Goal: Information Seeking & Learning: Learn about a topic

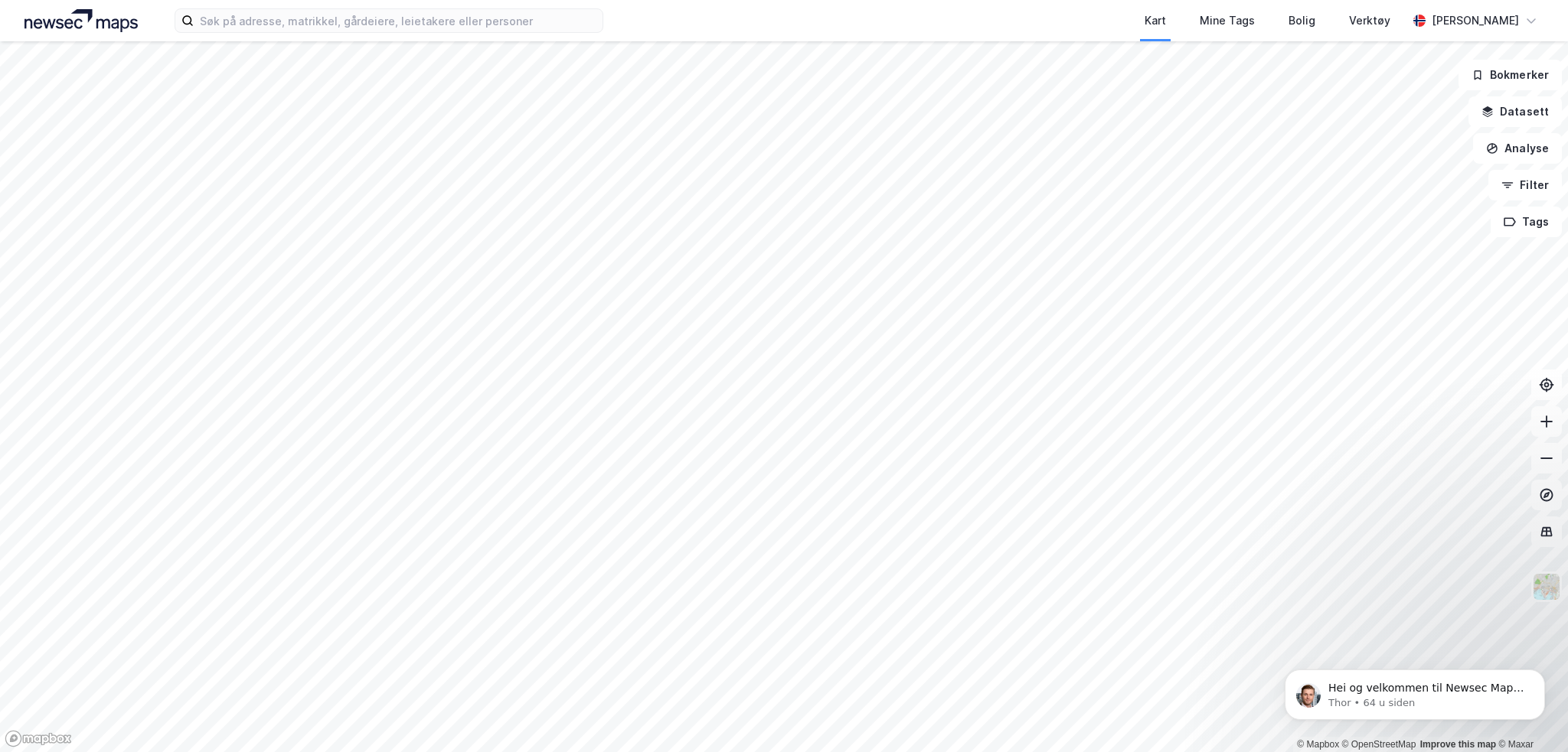
click at [433, 35] on div "Kart Mine Tags Bolig Verktøy [PERSON_NAME]" at bounding box center [784, 20] width 1568 height 42
click at [417, 20] on input at bounding box center [398, 20] width 409 height 23
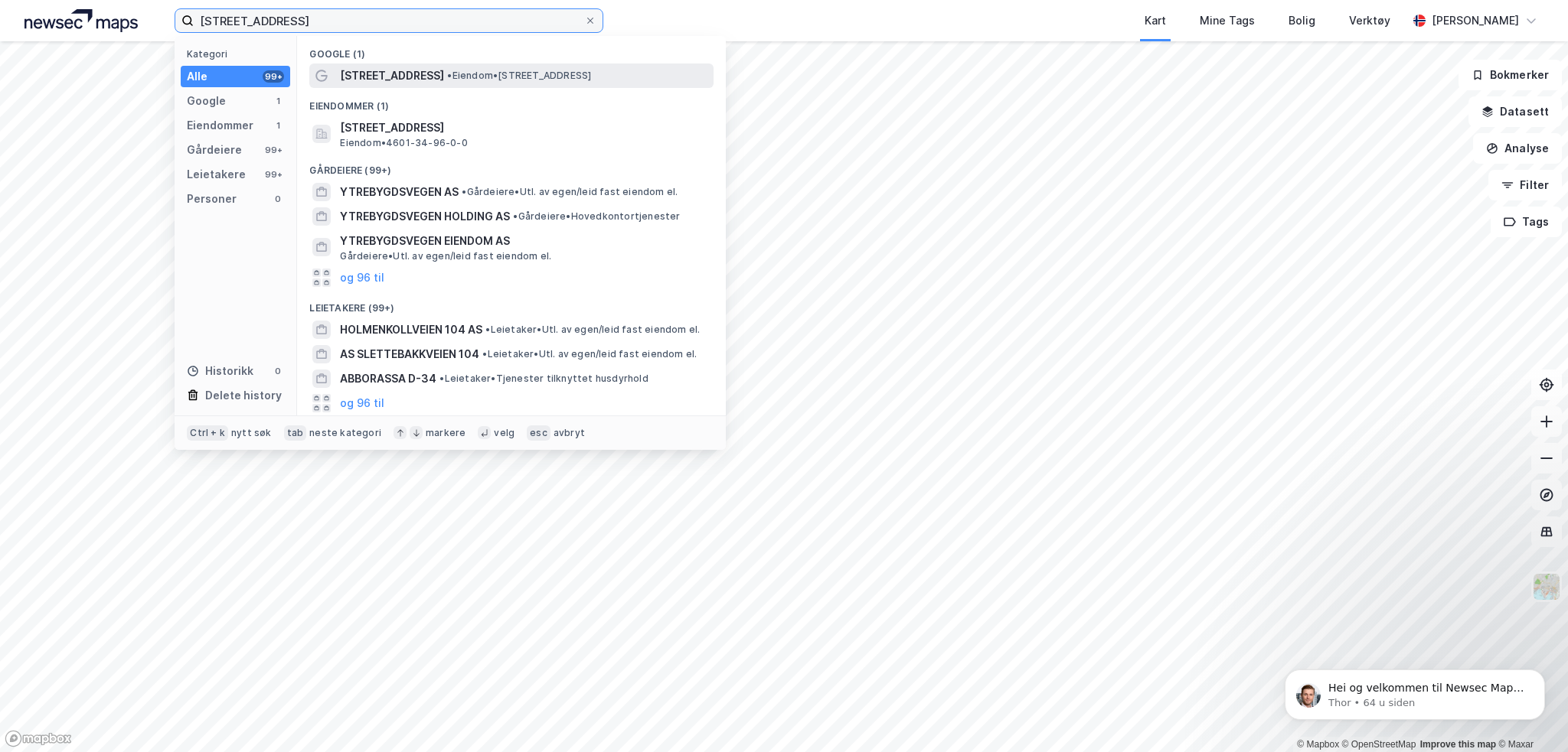
type input "[STREET_ADDRESS]"
click at [498, 73] on span "• Eiendom • [STREET_ADDRESS]" at bounding box center [519, 75] width 144 height 12
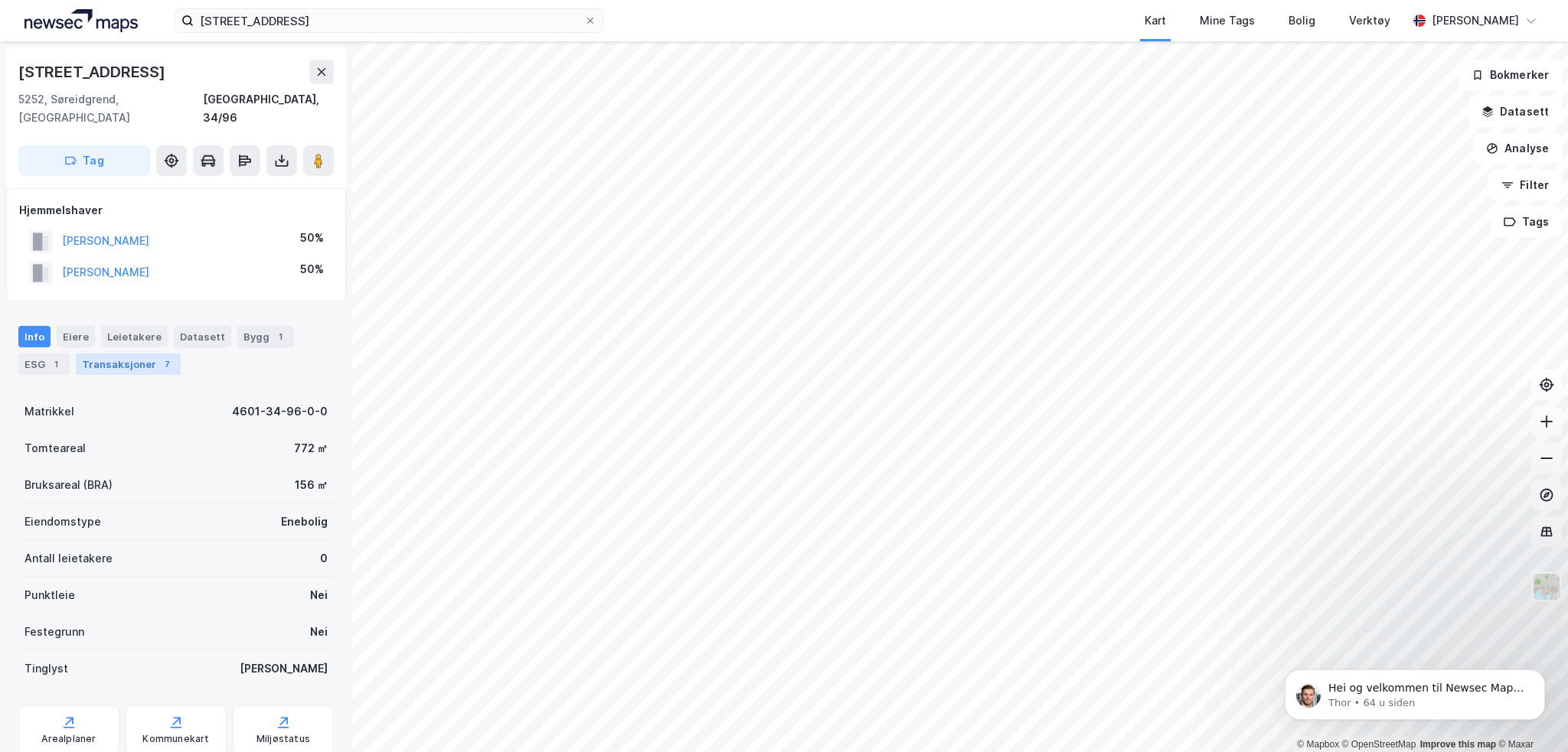
click at [120, 354] on div "Transaksjoner 7" at bounding box center [128, 364] width 105 height 21
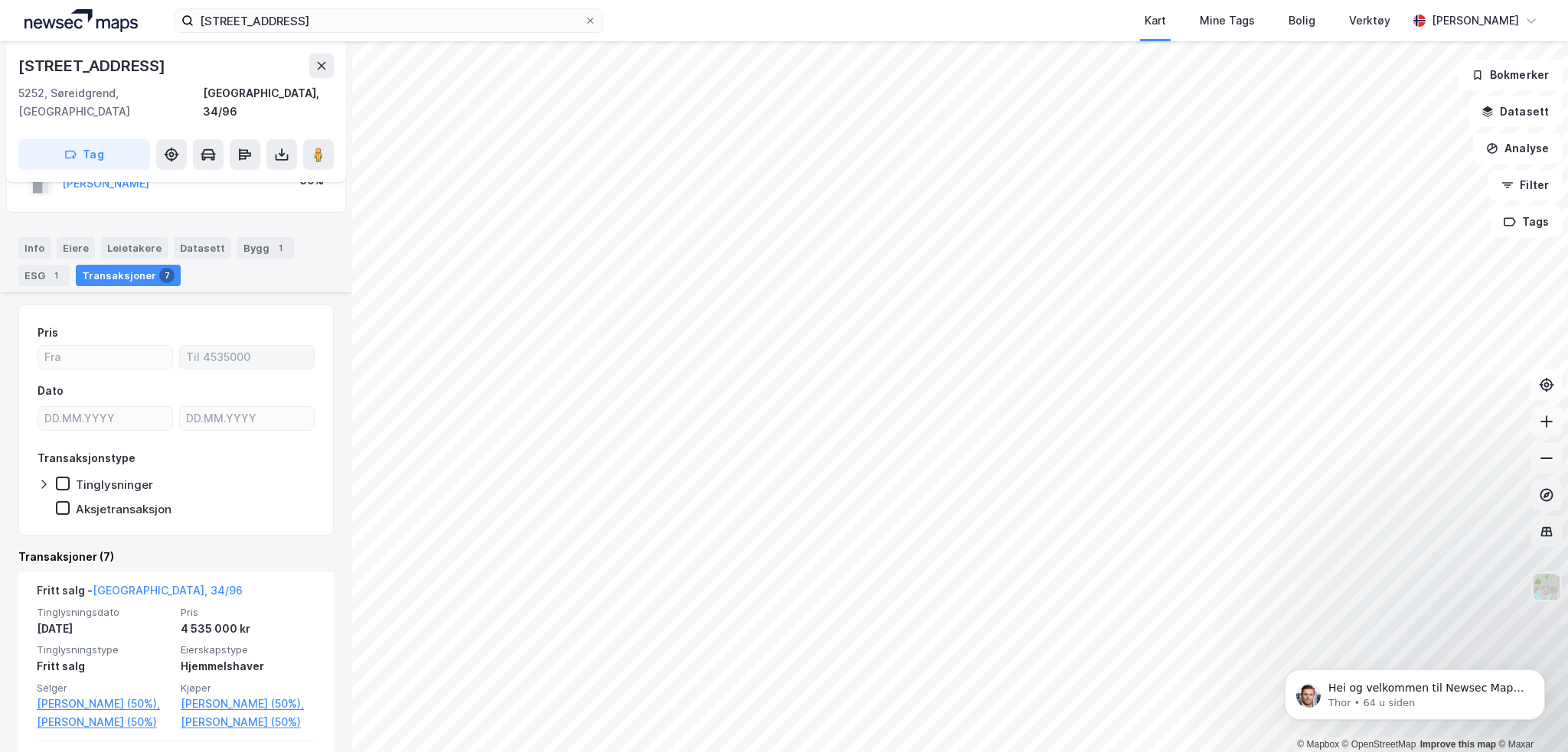
scroll to position [77, 0]
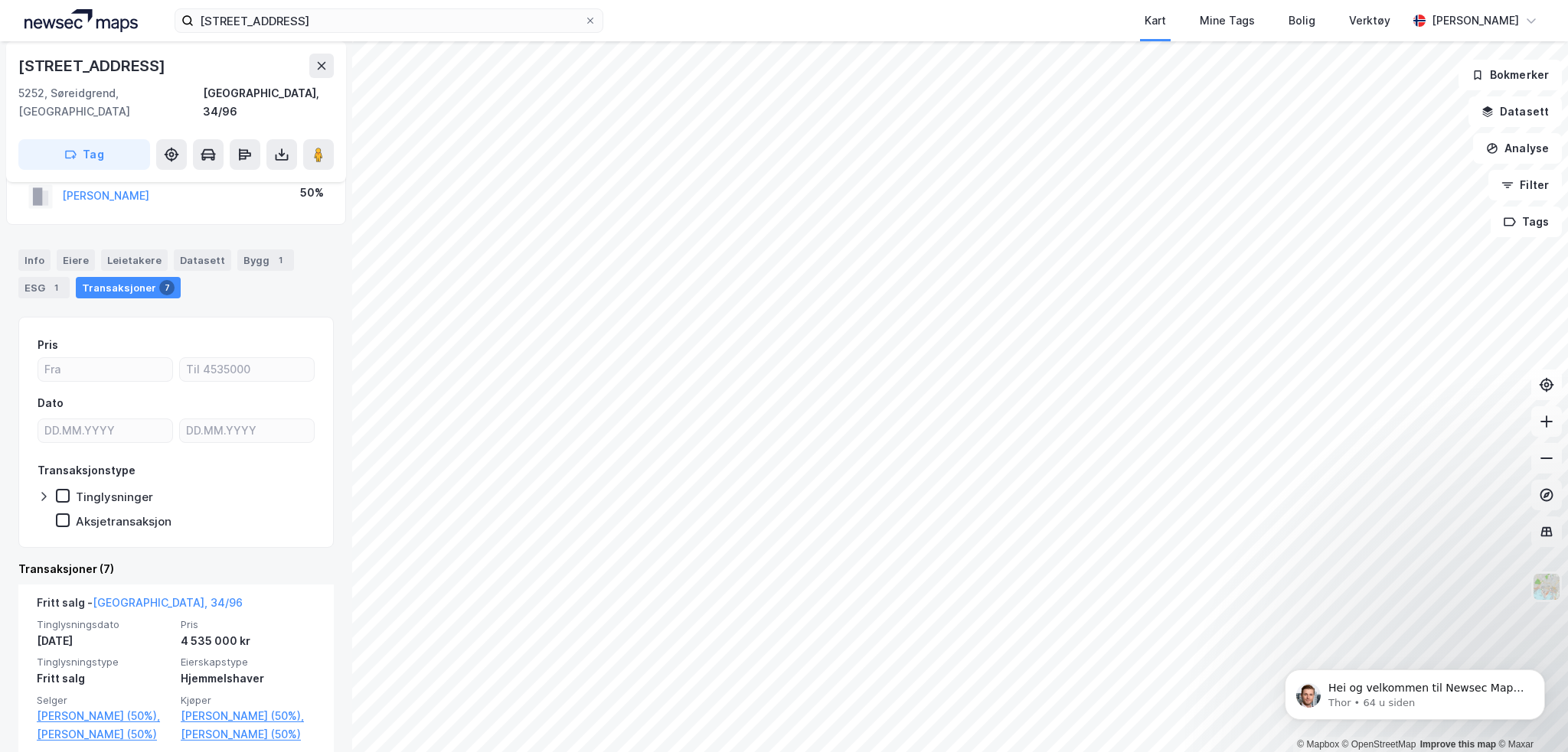
click at [284, 461] on div "Transaksjonstype" at bounding box center [175, 470] width 277 height 19
